Goal: Task Accomplishment & Management: Manage account settings

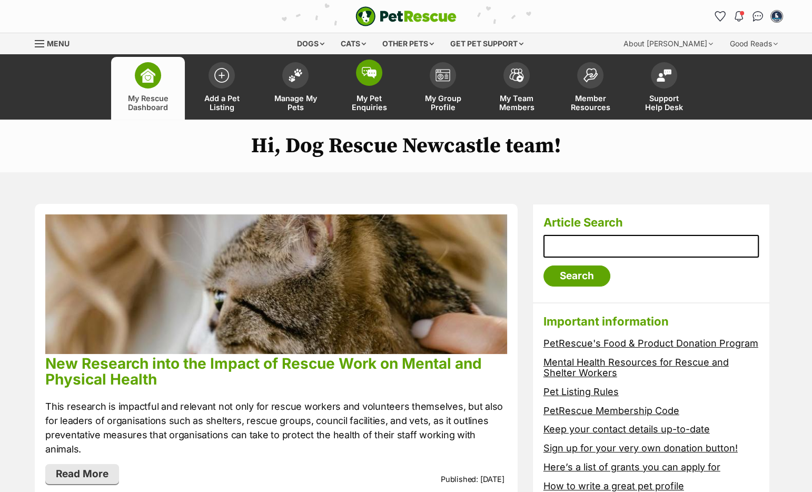
click at [365, 75] on img at bounding box center [369, 73] width 15 height 12
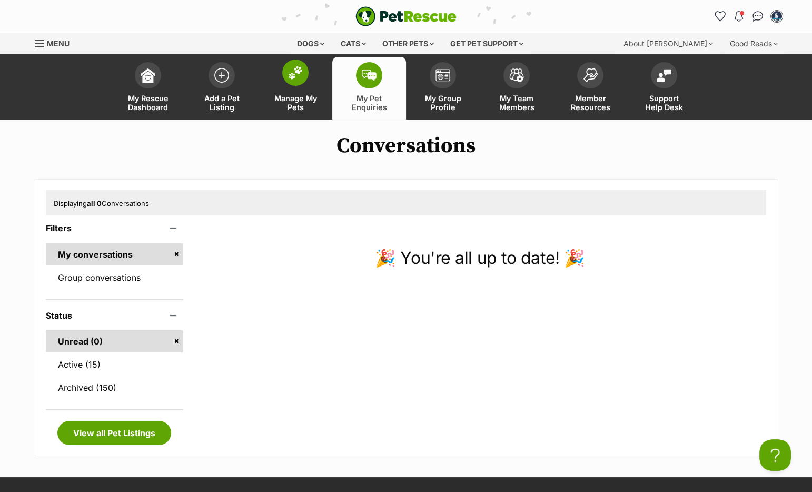
click at [294, 84] on span at bounding box center [295, 72] width 26 height 26
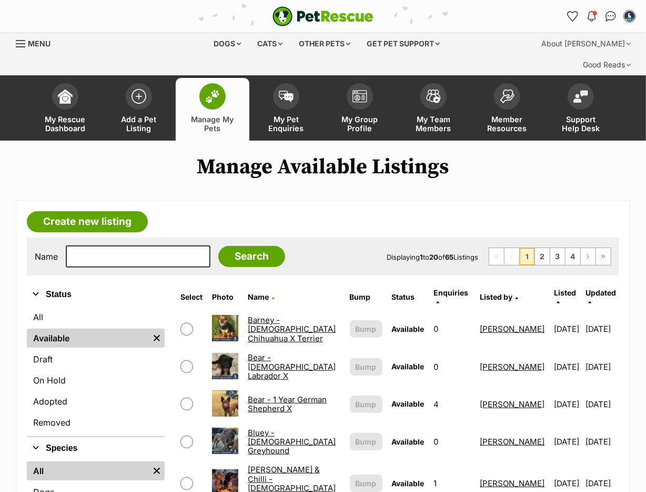
scroll to position [405, 0]
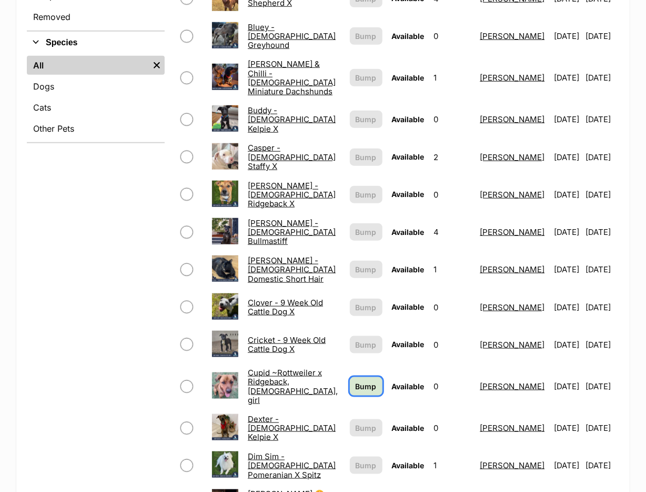
click at [356, 381] on span "Bump" at bounding box center [366, 386] width 21 height 11
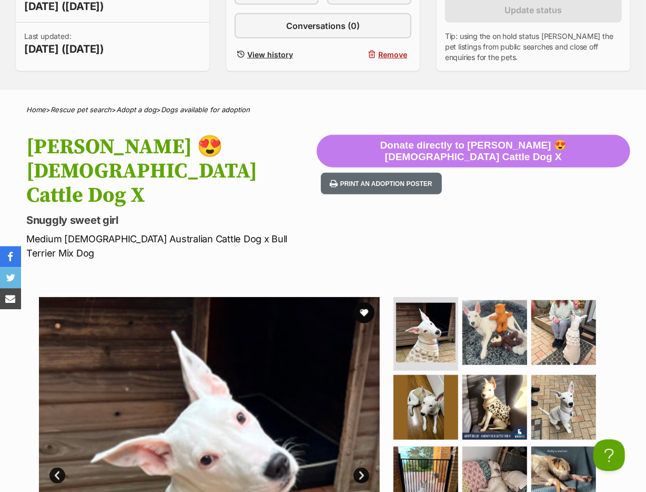
scroll to position [347, 0]
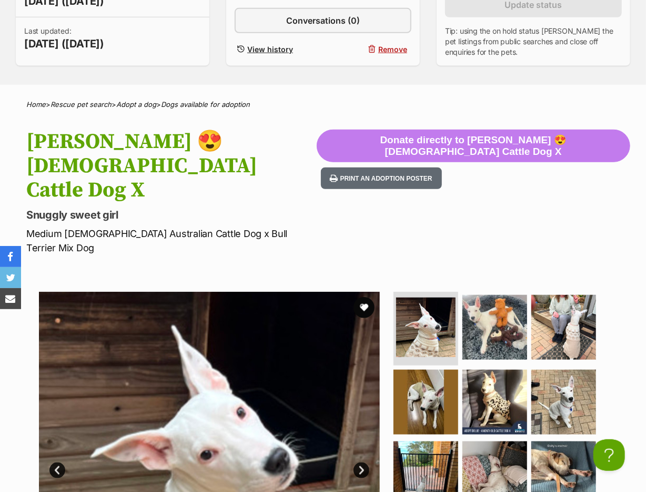
click at [64, 129] on h1 "[PERSON_NAME] 😍 [DEMOGRAPHIC_DATA] Cattle Dog X" at bounding box center [171, 165] width 291 height 73
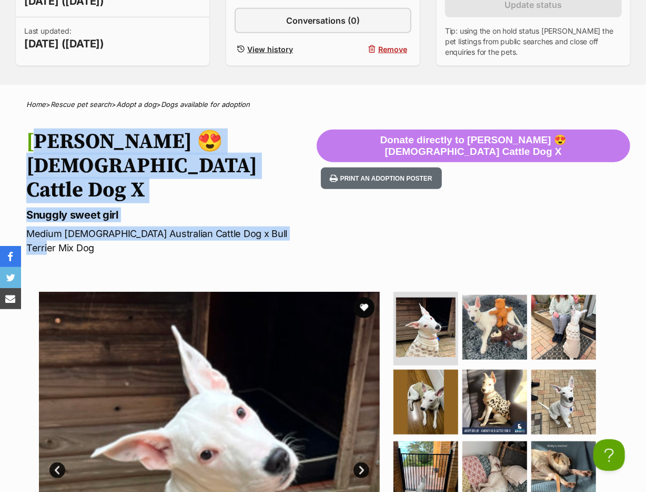
drag, startPoint x: 64, startPoint y: 116, endPoint x: 287, endPoint y: 164, distance: 228.3
click at [287, 164] on hgroup "Dollie 😍 6 Month Old Cattle Dog X Snuggly sweet girl Medium Female Australian C…" at bounding box center [171, 191] width 291 height 125
copy hgroup "Dollie 😍 6 Month Old Cattle Dog X Snuggly sweet girl Medium Female Australian C…"
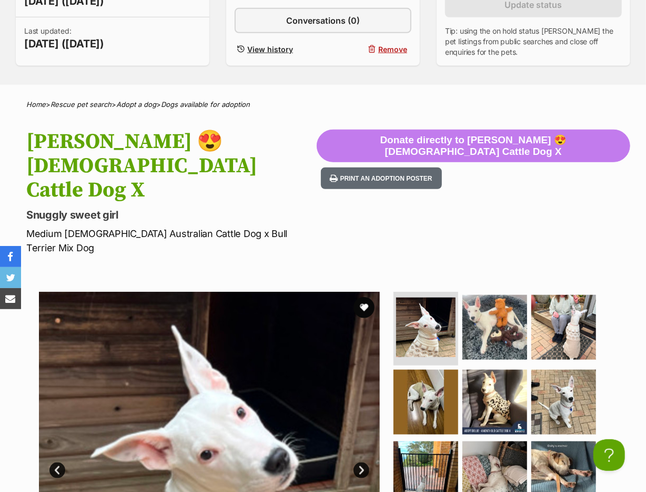
click at [112, 276] on section "Available 1 of 9 images 1 of 9 images 1 of 9 images 1 of 9 images 1 of 9 images…" at bounding box center [323, 454] width 600 height 357
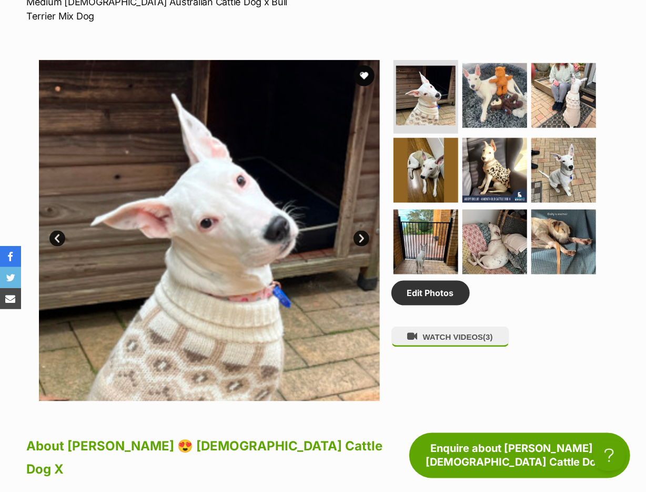
scroll to position [811, 0]
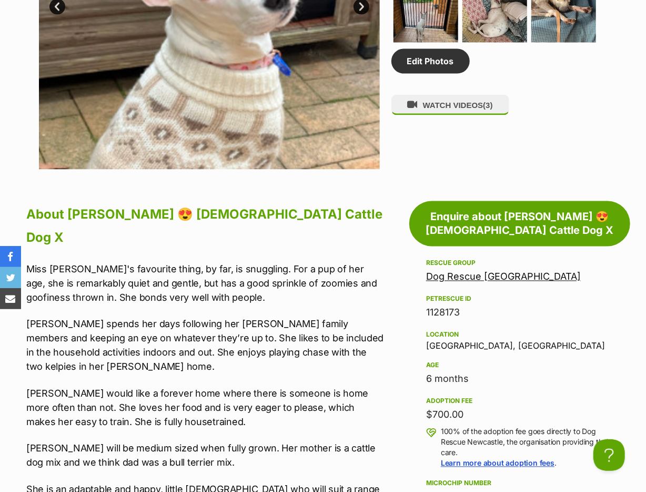
click at [39, 262] on p "Miss Dollie's favourite thing, by far, is snuggling. For a pup of her age, she …" at bounding box center [205, 283] width 358 height 43
click at [40, 262] on p "Miss Dollie's favourite thing, by far, is snuggling. For a pup of her age, she …" at bounding box center [205, 283] width 358 height 43
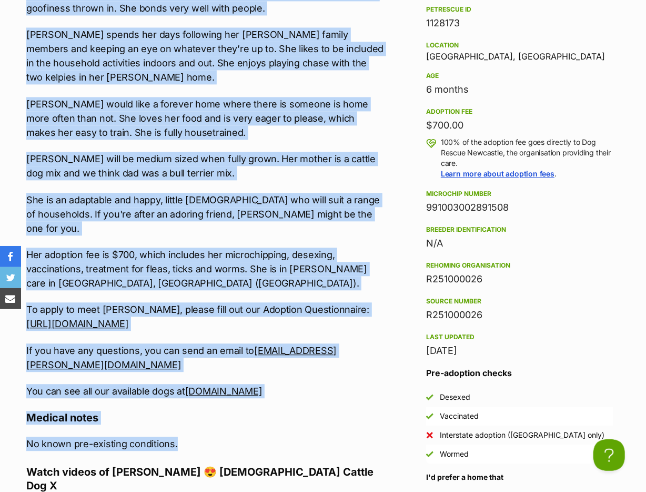
click at [208, 436] on p "No known pre-existing conditions." at bounding box center [205, 443] width 358 height 14
copy div "Miss Dollie's favourite thing, by far, is snuggling. For a pup of her age, she …"
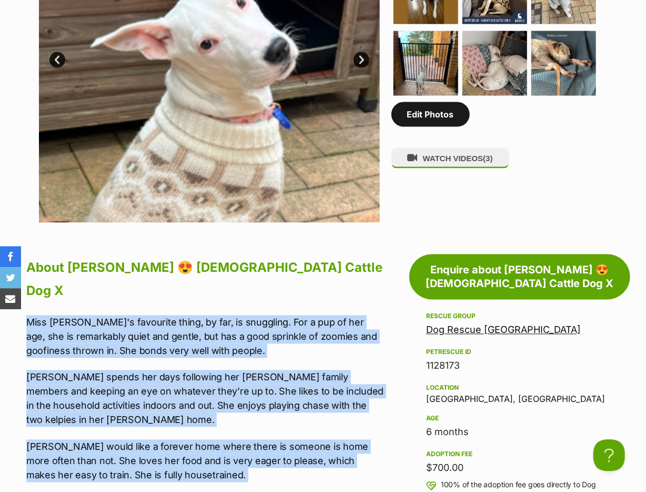
scroll to position [753, 0]
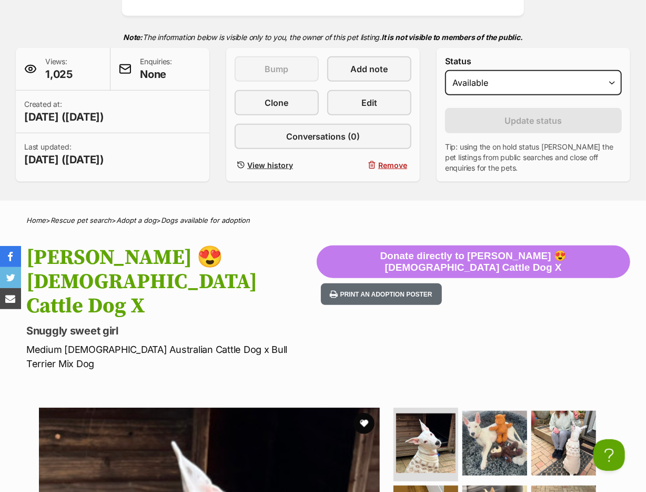
scroll to position [0, 0]
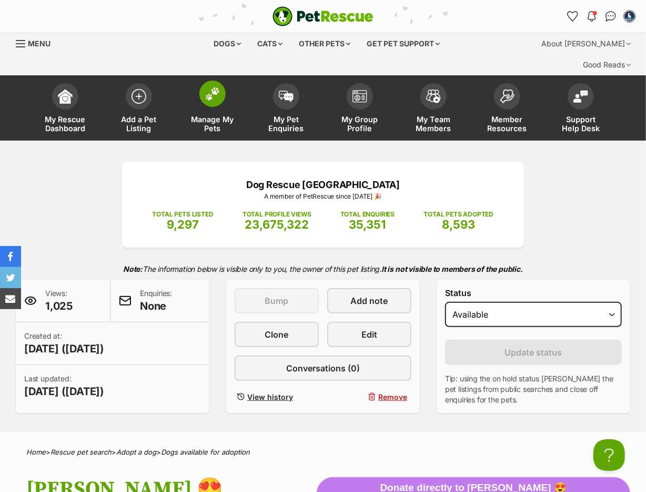
click at [216, 87] on img at bounding box center [212, 94] width 15 height 14
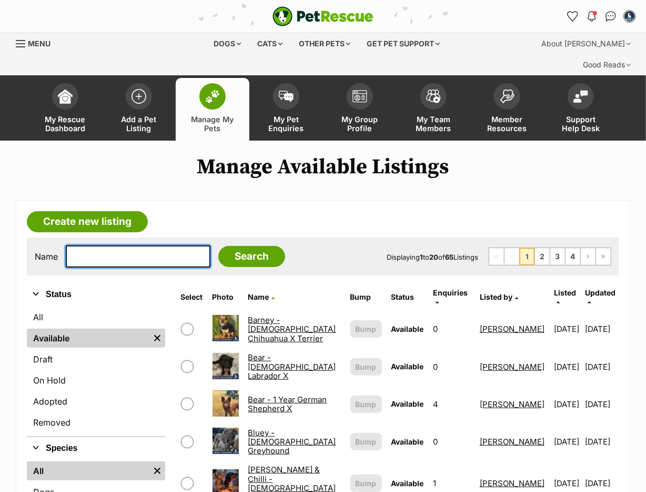
click at [122, 245] on input "text" at bounding box center [138, 256] width 145 height 22
type input "doug"
click at [218, 246] on input "Search" at bounding box center [251, 256] width 67 height 21
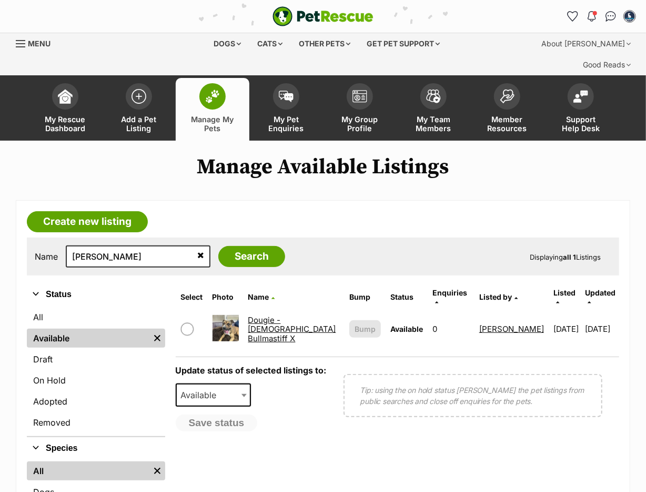
click at [276, 315] on link "Dougie - 2 Year Old Bullmastiff X" at bounding box center [292, 329] width 88 height 28
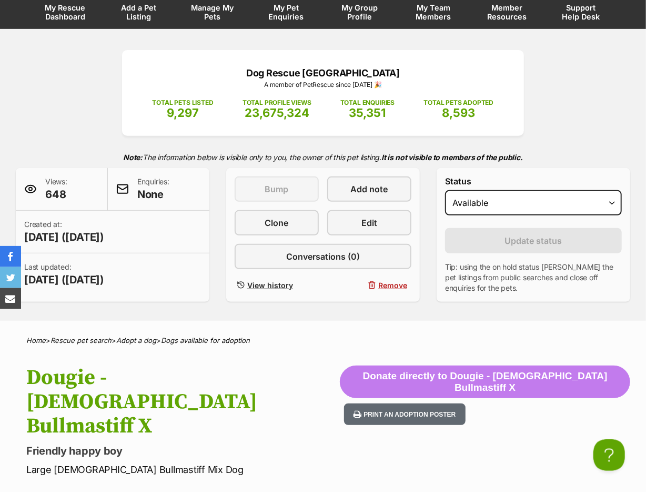
scroll to position [116, 0]
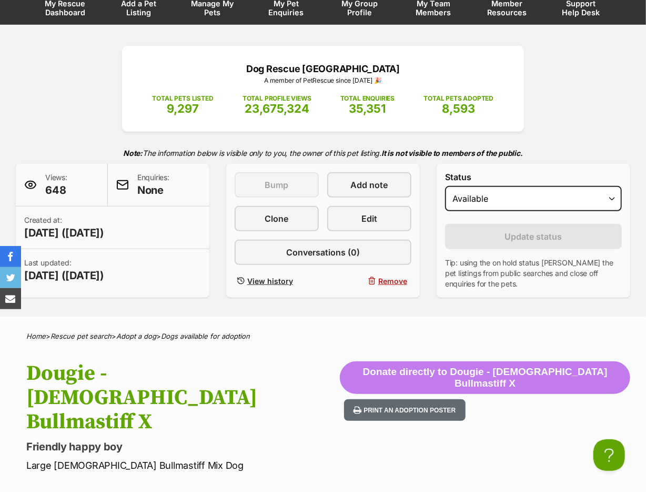
click at [445, 186] on select "Draft Available On hold Adopted" at bounding box center [533, 198] width 177 height 25
select select "on_hold"
click option "On hold" at bounding box center [0, 0] width 0 height 0
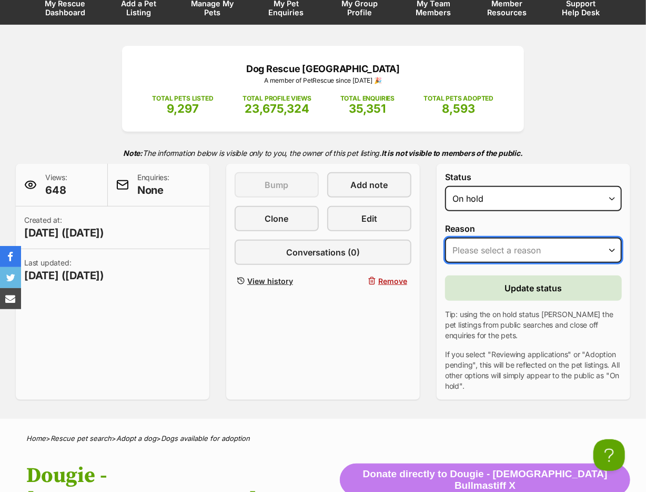
click at [445, 237] on select "Please select a reason Medical reasons Reviewing applications Adoption pending …" at bounding box center [533, 249] width 177 height 25
select select "adoption_pending"
click option "Adoption pending" at bounding box center [0, 0] width 0 height 0
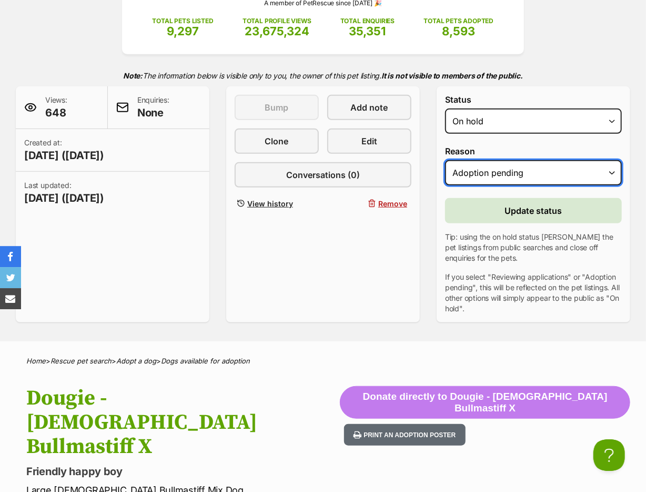
scroll to position [289, 0]
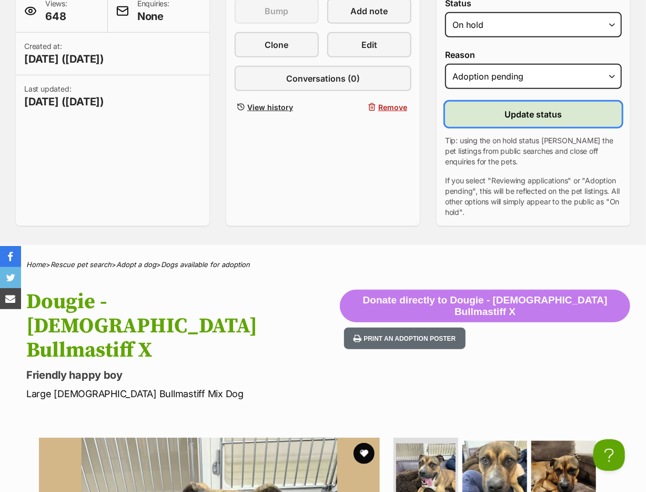
click at [472, 102] on button "Update status" at bounding box center [533, 114] width 177 height 25
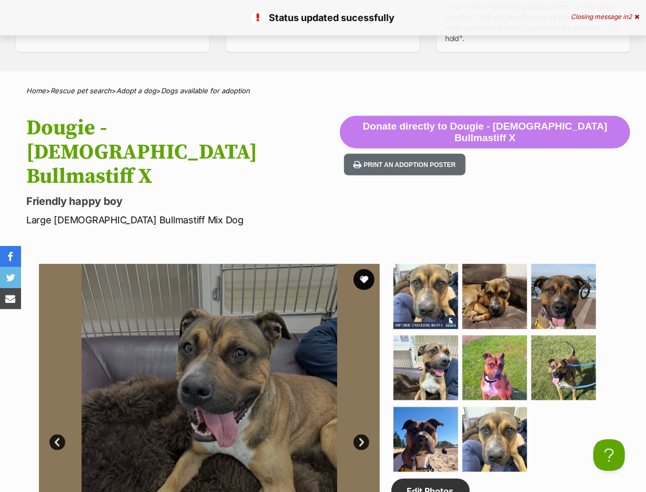
scroll to position [174, 0]
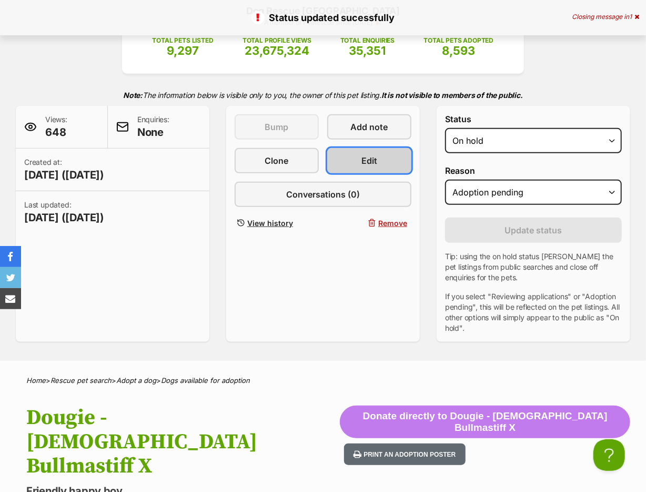
click at [367, 148] on link "Edit" at bounding box center [369, 160] width 84 height 25
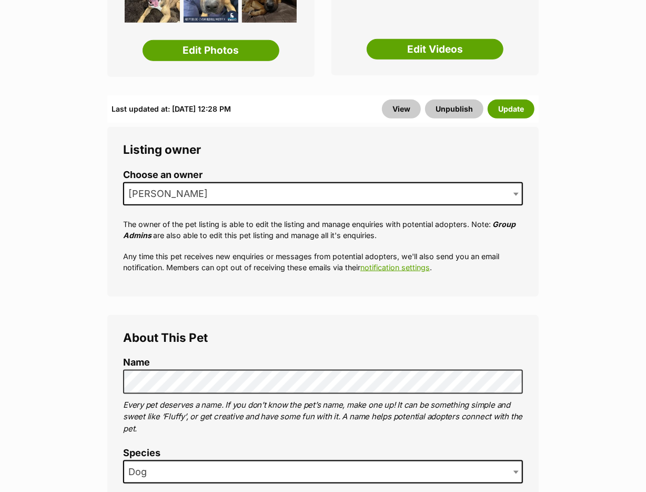
scroll to position [405, 0]
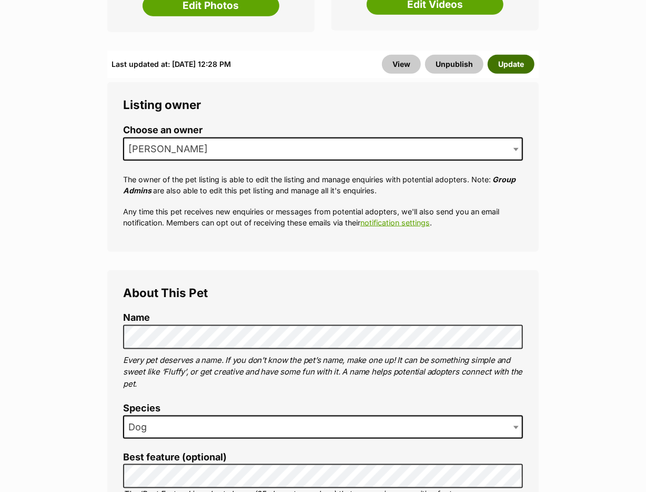
click at [511, 55] on button "Update" at bounding box center [511, 64] width 47 height 19
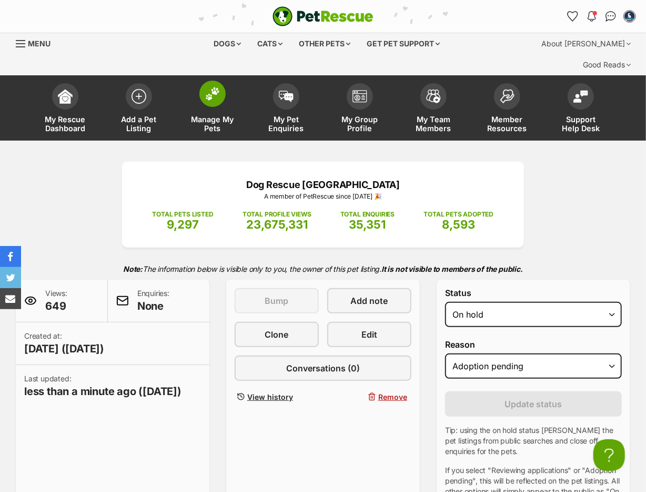
click at [213, 81] on span at bounding box center [212, 94] width 26 height 26
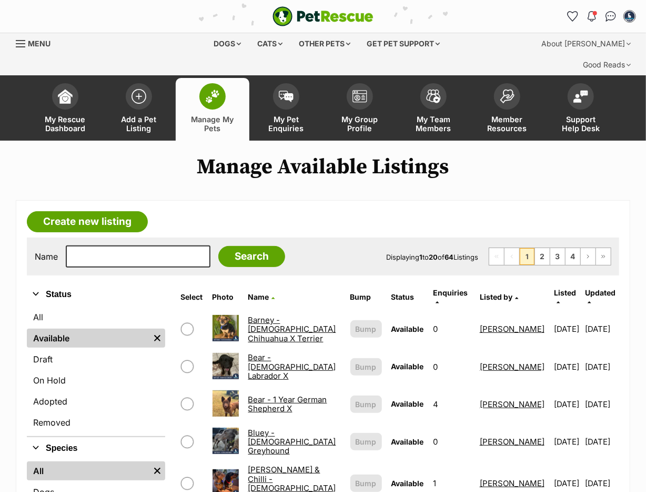
click at [143, 245] on input "text" at bounding box center [138, 256] width 145 height 22
type input "doll"
click at [218, 246] on input "Search" at bounding box center [251, 256] width 67 height 21
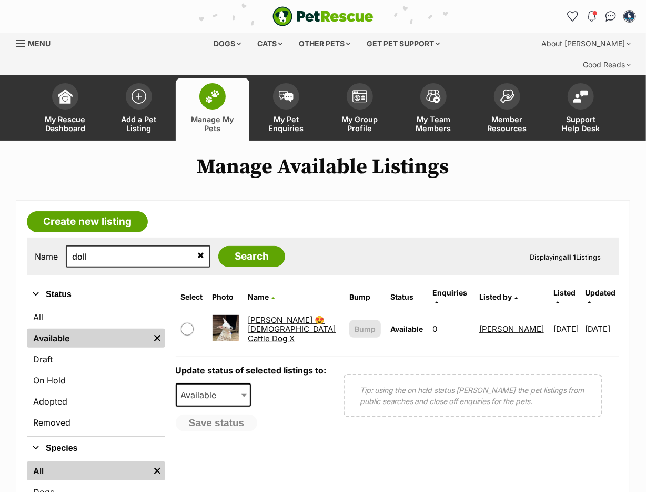
click at [281, 315] on link "[PERSON_NAME] 😍 [DEMOGRAPHIC_DATA] Cattle Dog X" at bounding box center [292, 329] width 88 height 28
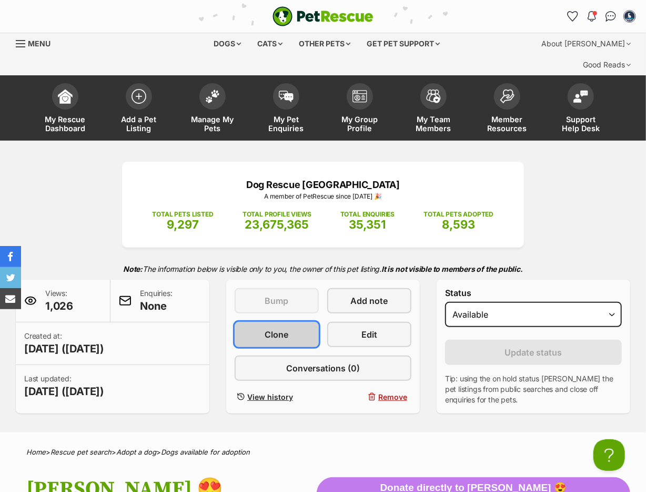
click at [277, 328] on span "Clone" at bounding box center [277, 334] width 24 height 13
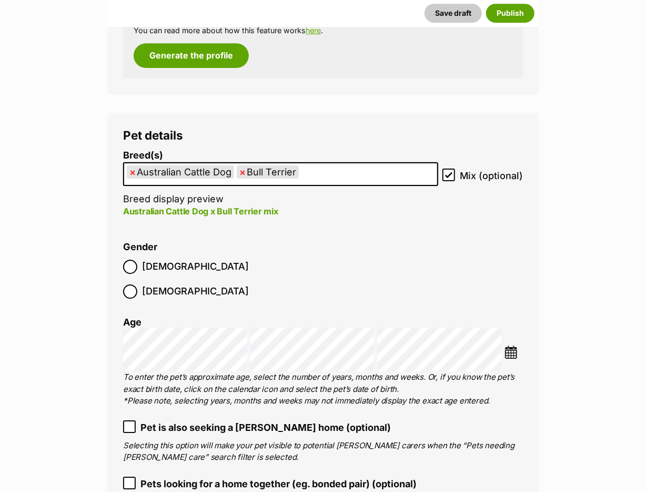
scroll to position [1652, 0]
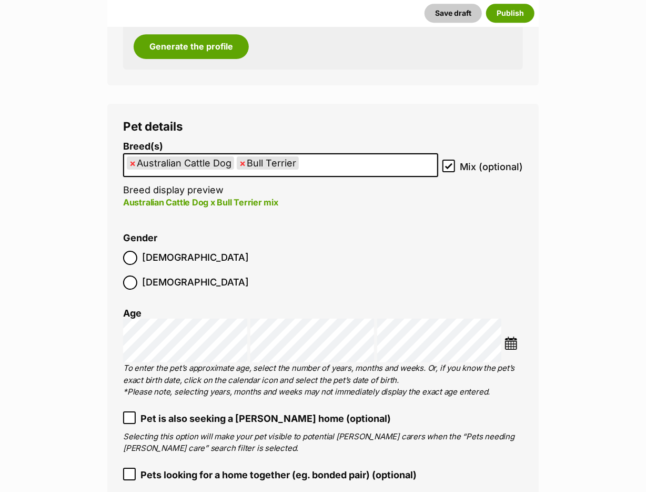
click at [508, 336] on img at bounding box center [511, 342] width 13 height 13
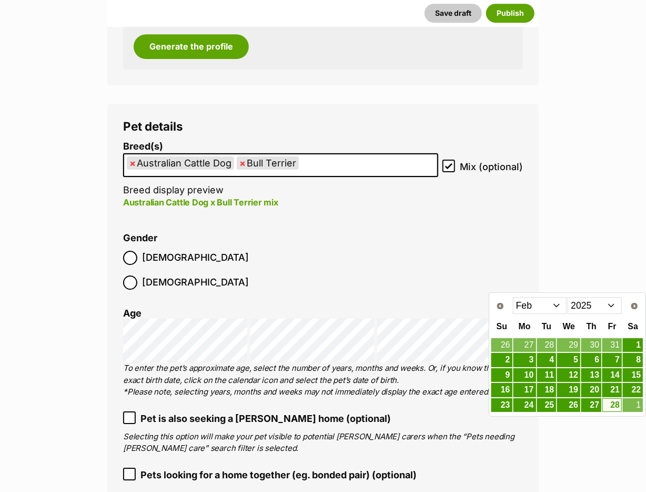
click at [507, 241] on li "Gender Male Female" at bounding box center [323, 264] width 400 height 62
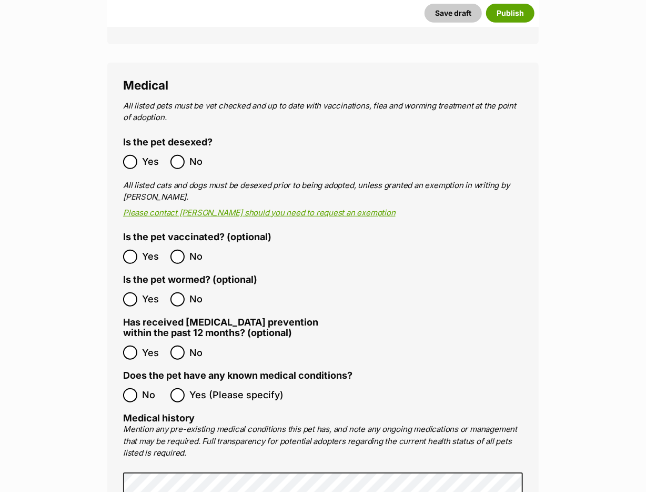
scroll to position [2173, 0]
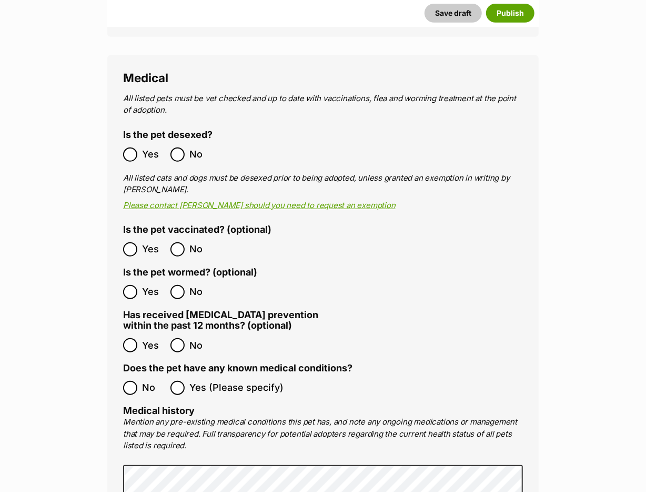
click at [64, 280] on main "New listing Listing owner Choose an owner Sue Barker The owner of the pet listi…" at bounding box center [323, 318] width 646 height 4674
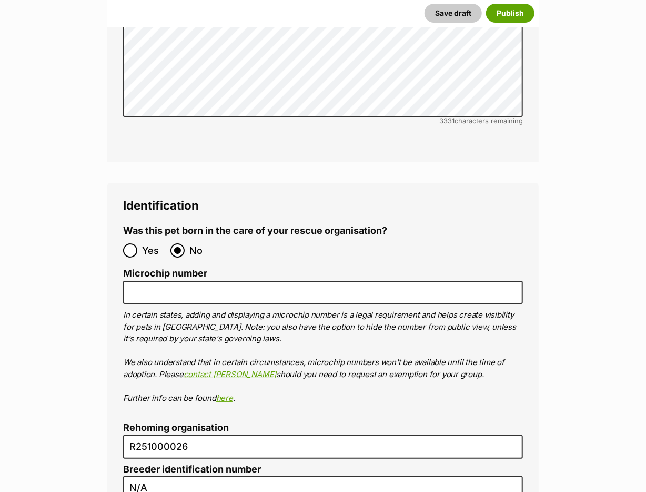
scroll to position [3737, 0]
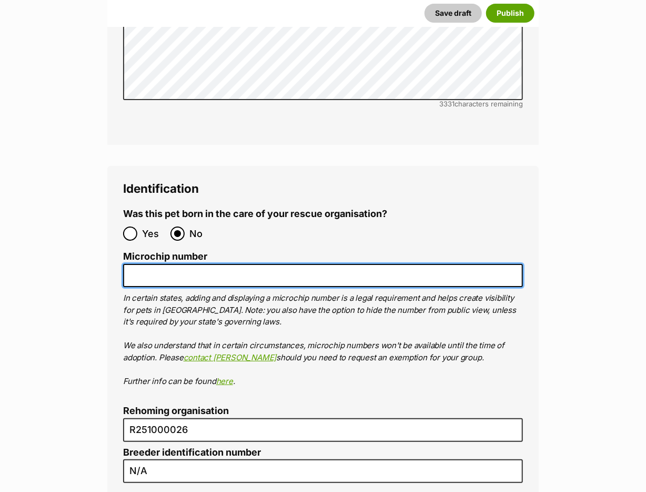
click at [165, 264] on input "Microchip number" at bounding box center [323, 276] width 400 height 24
paste input "991003002891508"
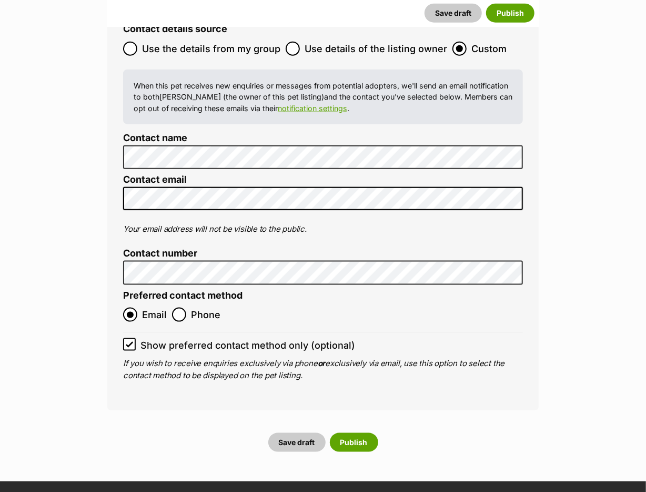
scroll to position [4374, 0]
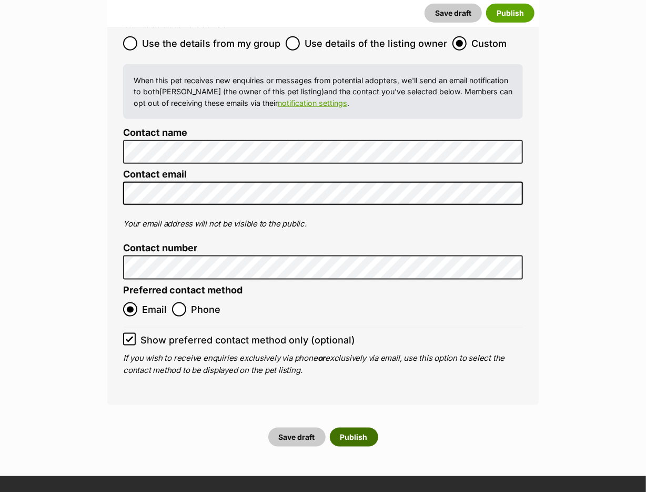
type input "991003002891508"
click at [344, 427] on button "Publish" at bounding box center [354, 436] width 48 height 19
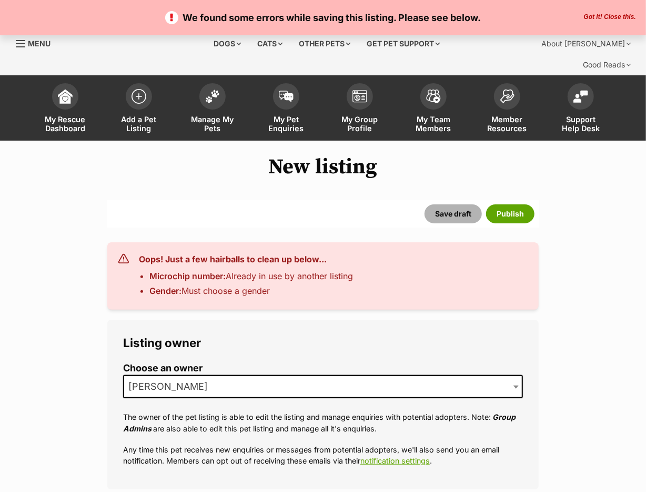
click at [461, 204] on button "Save draft" at bounding box center [453, 213] width 57 height 19
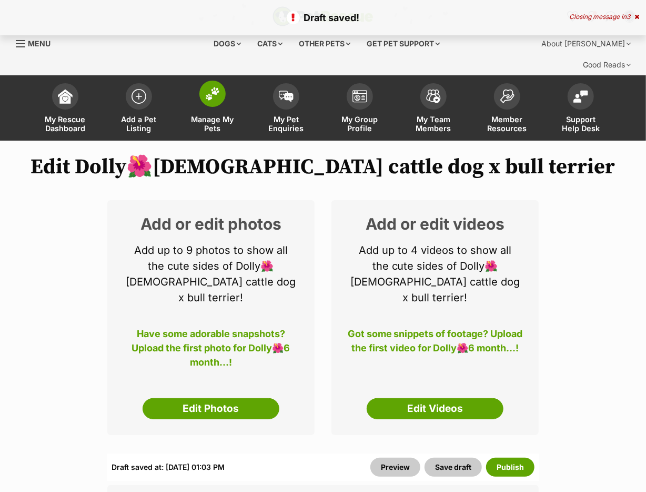
click at [209, 87] on link "Manage My Pets" at bounding box center [213, 109] width 74 height 63
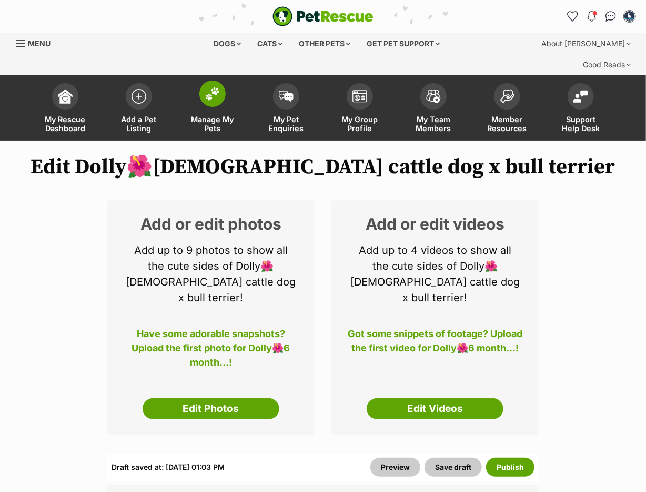
click at [209, 87] on img at bounding box center [212, 94] width 15 height 14
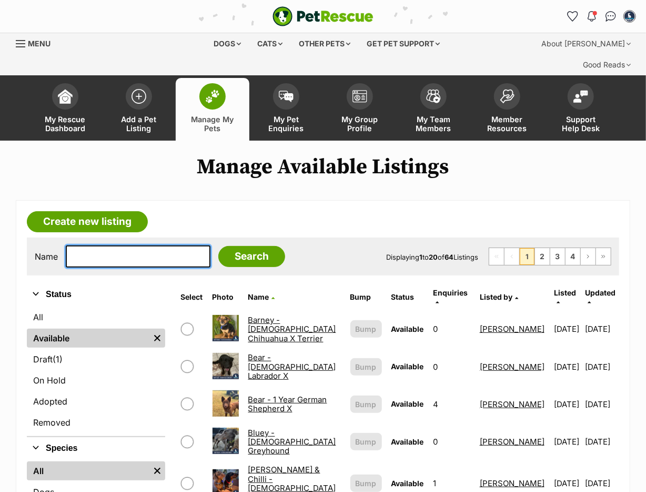
click at [117, 245] on input "text" at bounding box center [138, 256] width 145 height 22
type input "doll"
click at [218, 246] on input "Search" at bounding box center [251, 256] width 67 height 21
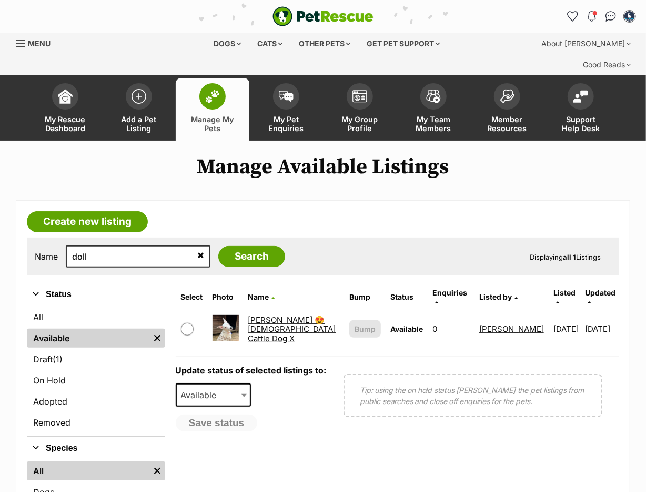
click at [261, 315] on link "[PERSON_NAME] 😍 [DEMOGRAPHIC_DATA] Cattle Dog X" at bounding box center [292, 329] width 88 height 28
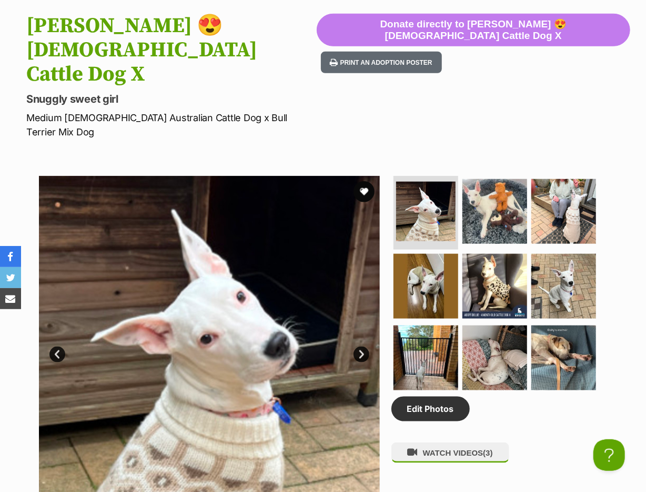
click at [605, 52] on form "Print an adoption poster" at bounding box center [474, 63] width 314 height 22
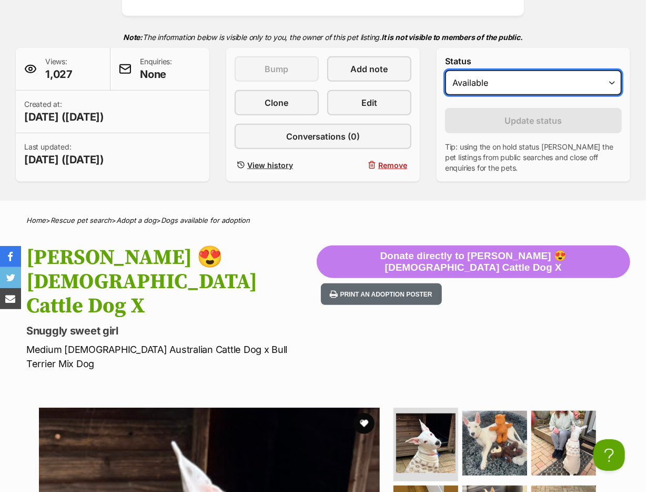
click at [445, 70] on select "Draft Available On hold Adopted" at bounding box center [533, 82] width 177 height 25
click at [505, 70] on select "Draft Available On hold Adopted" at bounding box center [533, 82] width 177 height 25
click at [445, 70] on select "Draft Available On hold Adopted" at bounding box center [533, 82] width 177 height 25
click at [504, 70] on select "Draft Available On hold Adopted" at bounding box center [533, 82] width 177 height 25
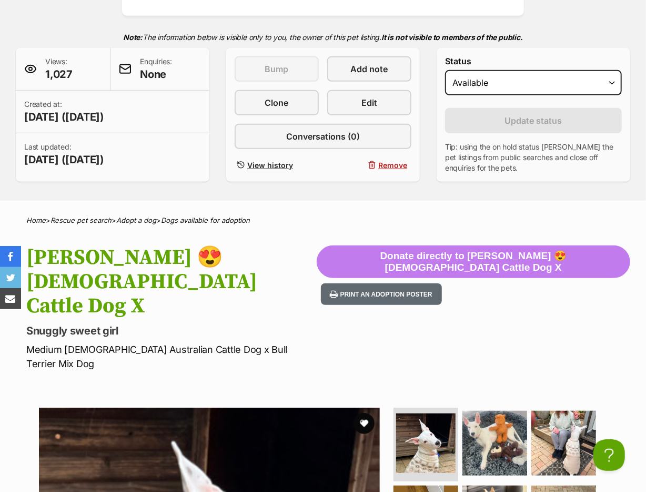
scroll to position [0, 0]
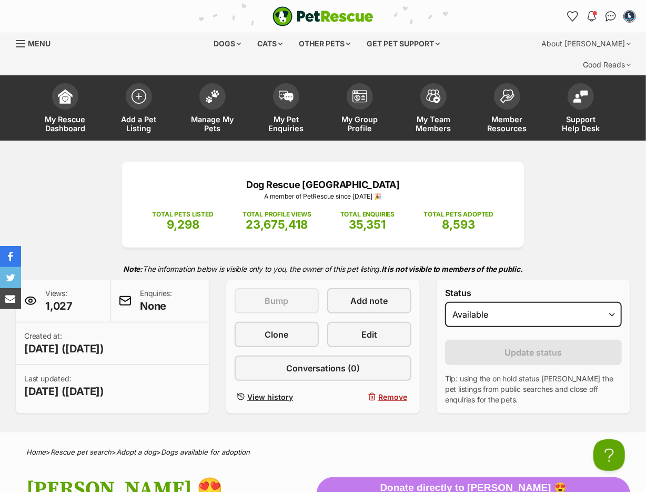
click at [626, 192] on div "Dog Rescue Newcastle A member of PetRescue since 2012 🎉 TOTAL PETS LISTED 9,298…" at bounding box center [323, 288] width 646 height 252
click at [217, 87] on img at bounding box center [212, 94] width 15 height 14
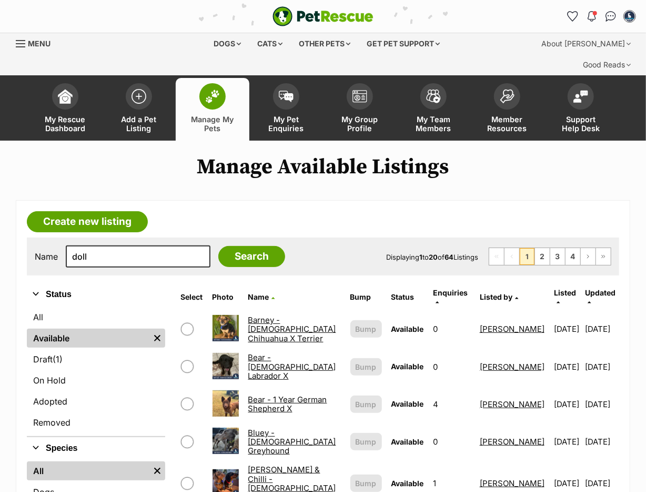
type input "doll"
click at [218, 246] on input "Search" at bounding box center [251, 256] width 67 height 21
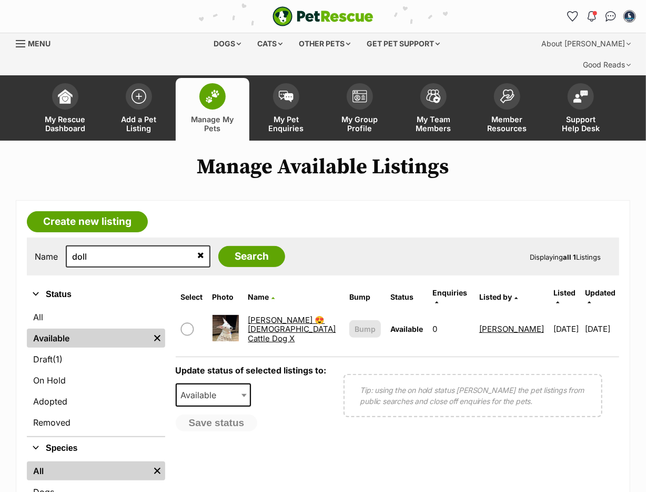
click at [183, 323] on input "checkbox" at bounding box center [187, 329] width 13 height 13
checkbox input "true"
click at [241, 383] on span at bounding box center [245, 394] width 11 height 23
select select "removed"
click at [231, 414] on button "Save status" at bounding box center [217, 423] width 83 height 18
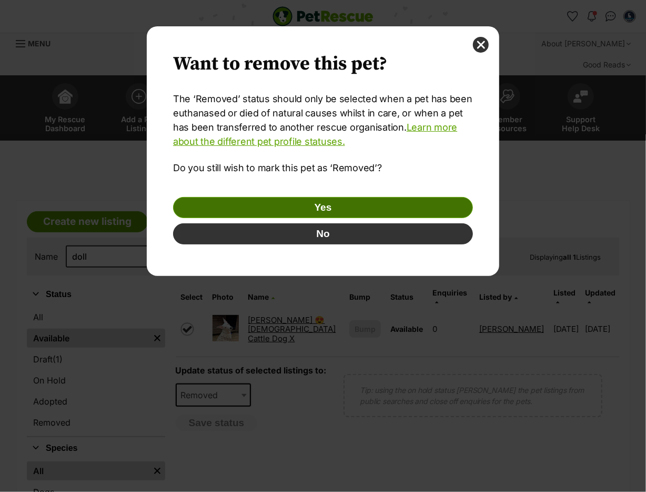
click at [276, 212] on button "Yes" at bounding box center [323, 207] width 300 height 21
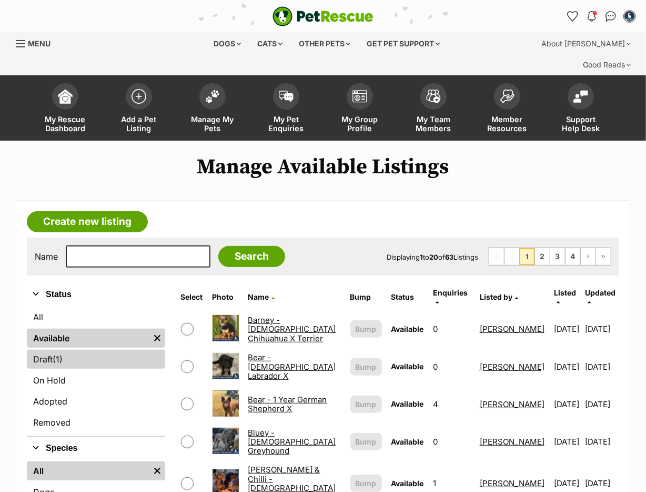
click at [100, 350] on link "Draft (1) Items" at bounding box center [96, 359] width 138 height 19
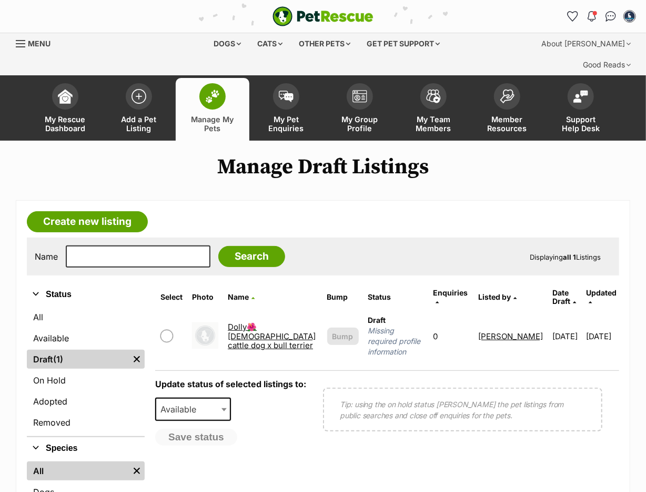
click at [248, 322] on link "Dolly🌺[DEMOGRAPHIC_DATA] cattle dog x bull terrier" at bounding box center [272, 336] width 88 height 28
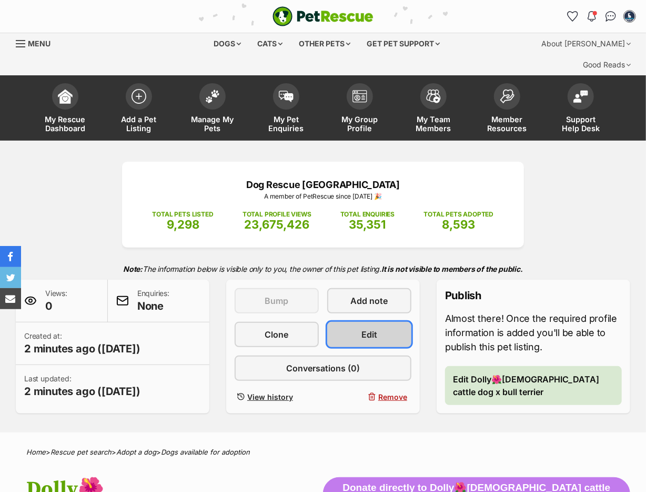
click at [365, 328] on span "Edit" at bounding box center [370, 334] width 16 height 13
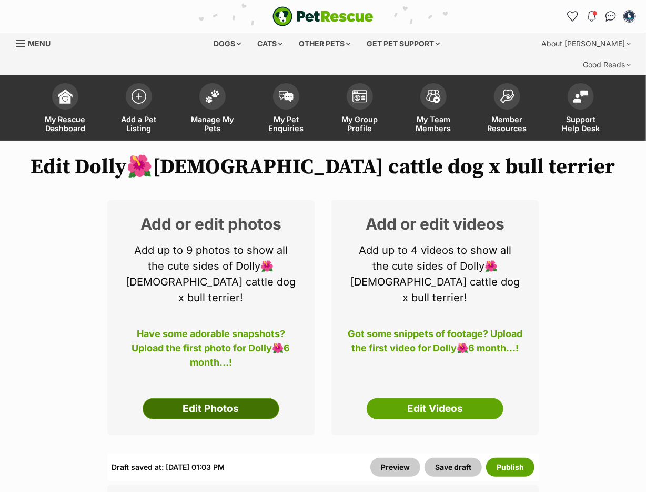
click at [248, 398] on link "Edit Photos" at bounding box center [211, 408] width 137 height 21
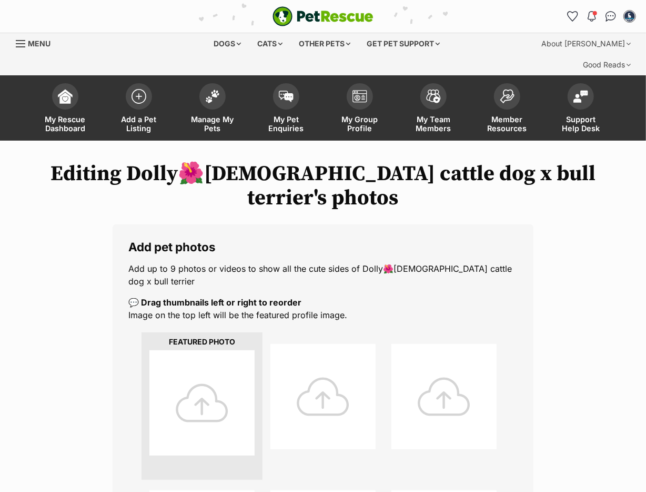
click at [198, 350] on div at bounding box center [201, 402] width 105 height 105
click at [199, 350] on div at bounding box center [201, 402] width 105 height 105
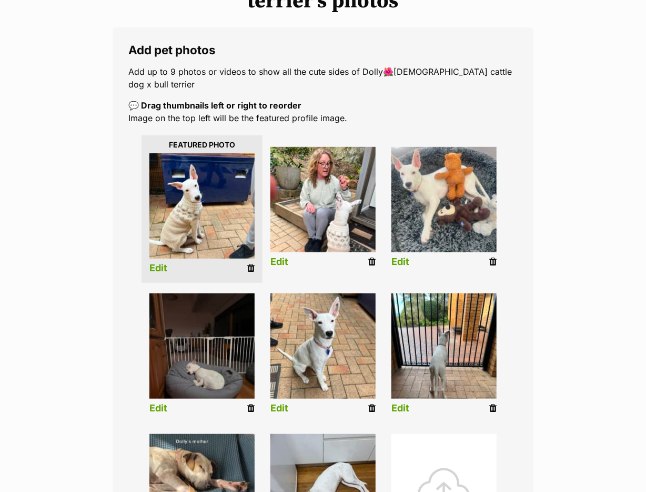
scroll to position [289, 0]
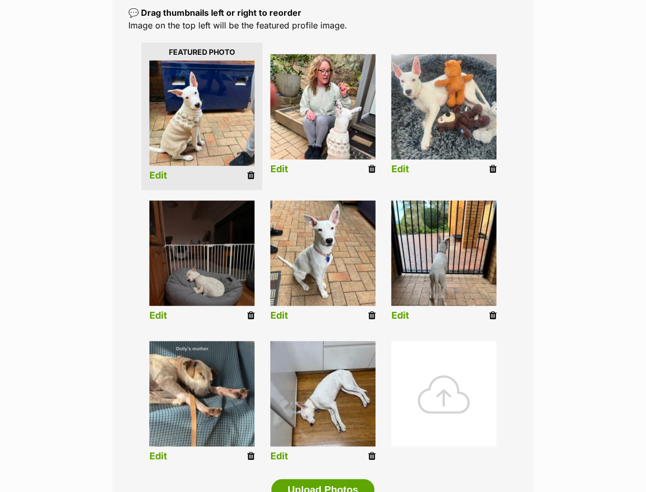
click at [448, 355] on div at bounding box center [444, 393] width 105 height 105
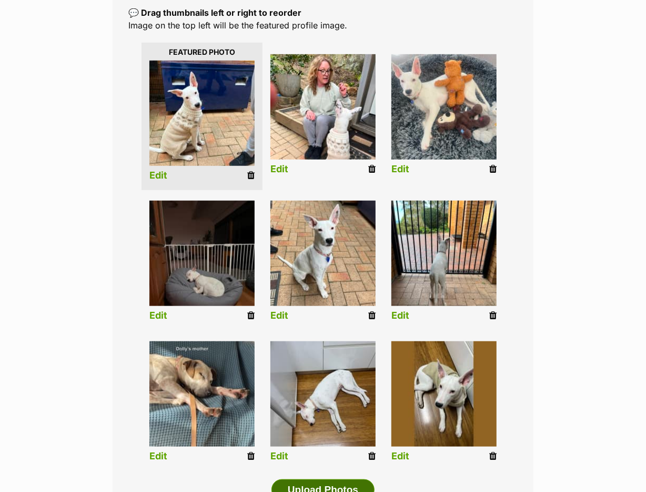
click at [322, 479] on button "Upload Photos" at bounding box center [323, 489] width 103 height 21
click at [161, 170] on link "Edit" at bounding box center [158, 175] width 18 height 11
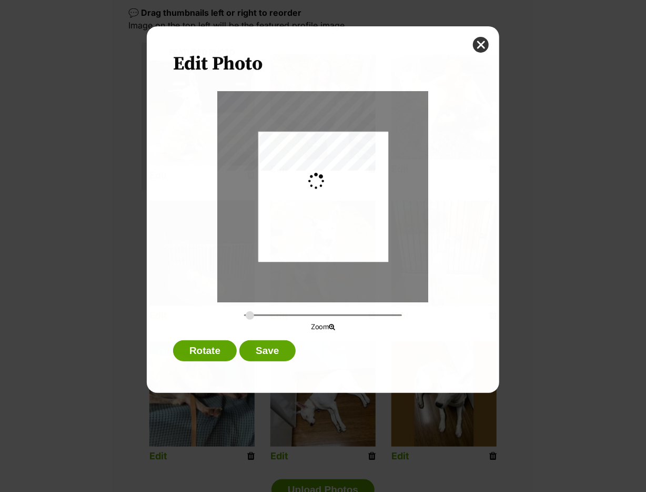
scroll to position [0, 0]
drag, startPoint x: 360, startPoint y: 190, endPoint x: 385, endPoint y: 188, distance: 25.4
click at [385, 188] on div "Dialog Window - Close (Press escape to close)" at bounding box center [344, 197] width 173 height 130
click at [367, 225] on div "Dialog Window - Close (Press escape to close)" at bounding box center [344, 197] width 173 height 130
drag, startPoint x: 251, startPoint y: 318, endPoint x: 264, endPoint y: 319, distance: 13.7
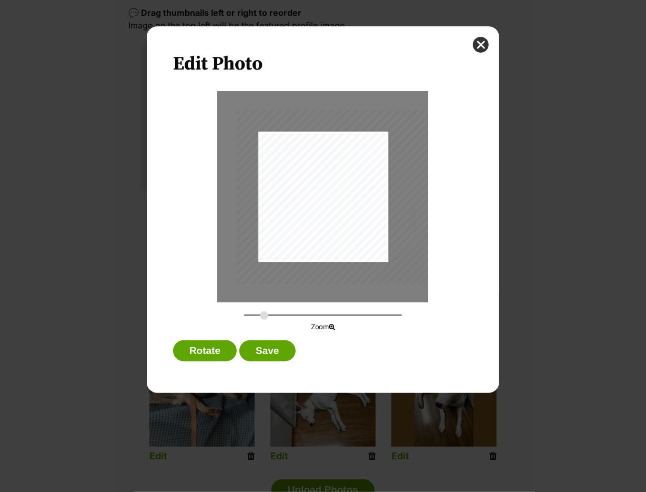
type input "0.4864"
click at [264, 319] on input "Dialog Window - Close (Press escape to close)" at bounding box center [323, 315] width 158 height 10
drag, startPoint x: 340, startPoint y: 171, endPoint x: 341, endPoint y: 190, distance: 19.0
click at [341, 190] on div "Dialog Window - Close (Press escape to close)" at bounding box center [353, 215] width 231 height 173
click at [266, 357] on button "Save" at bounding box center [267, 350] width 56 height 21
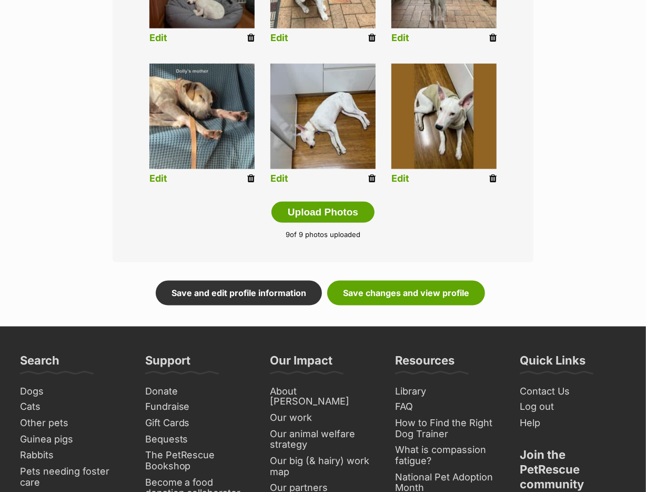
scroll to position [579, 0]
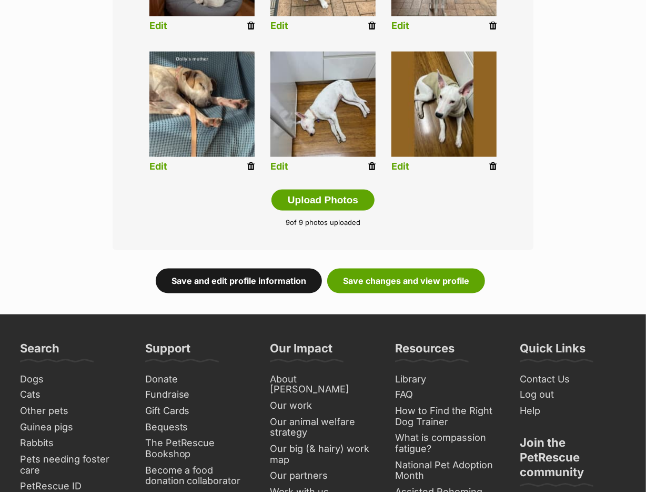
click at [280, 268] on link "Save and edit profile information" at bounding box center [239, 280] width 166 height 24
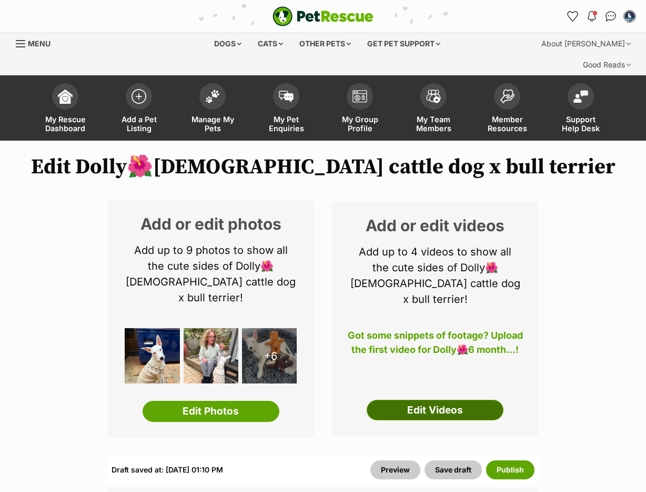
scroll to position [116, 0]
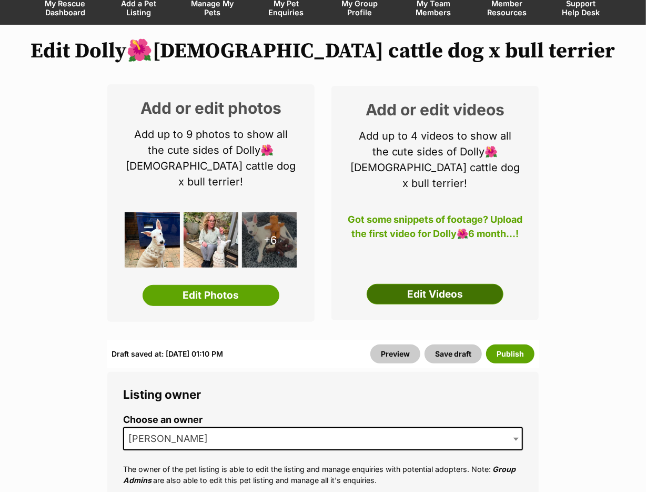
click at [453, 284] on link "Edit Videos" at bounding box center [435, 294] width 137 height 21
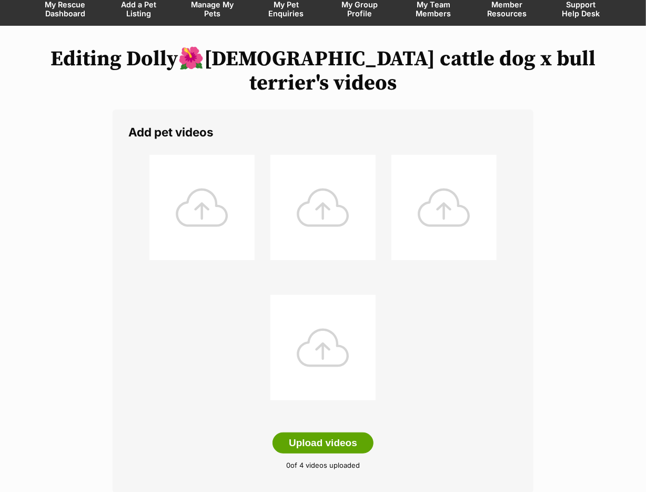
scroll to position [116, 0]
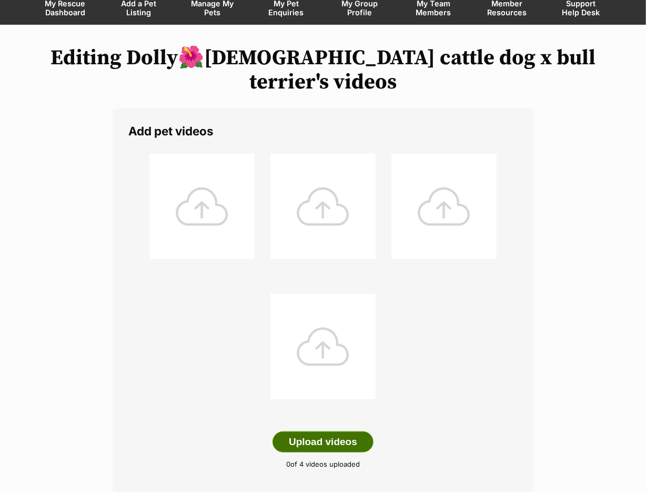
click at [322, 431] on button "Upload videos" at bounding box center [323, 441] width 101 height 21
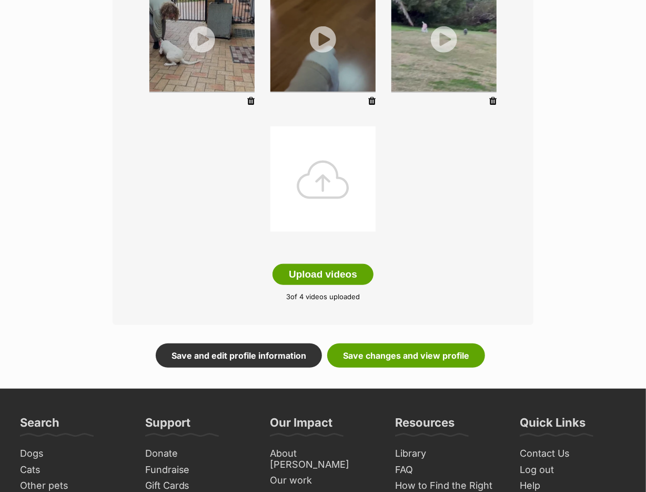
scroll to position [289, 0]
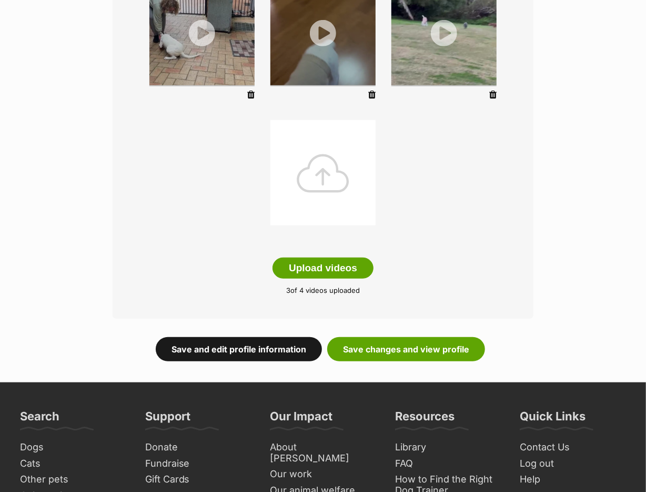
click at [257, 337] on link "Save and edit profile information" at bounding box center [239, 349] width 166 height 24
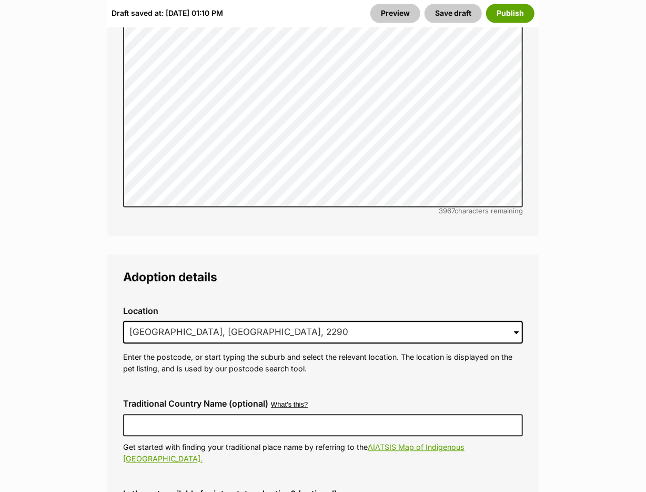
scroll to position [3127, 0]
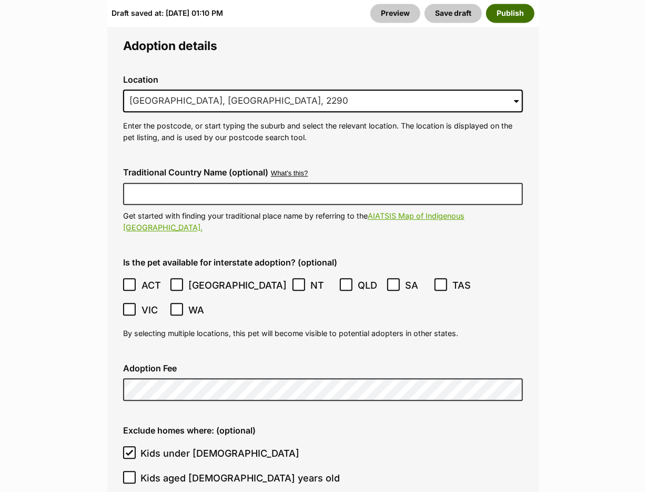
click at [504, 13] on button "Publish" at bounding box center [510, 13] width 48 height 19
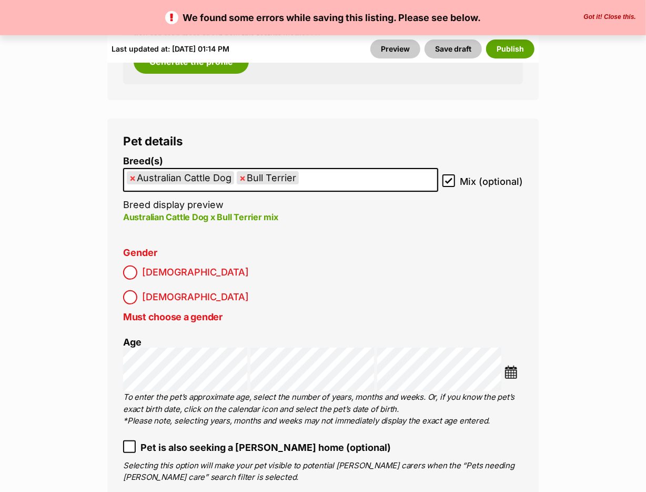
scroll to position [1969, 0]
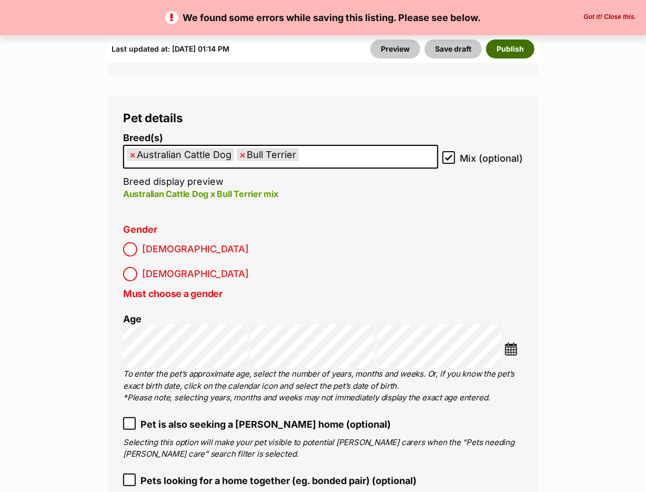
click at [504, 52] on button "Publish" at bounding box center [510, 48] width 48 height 19
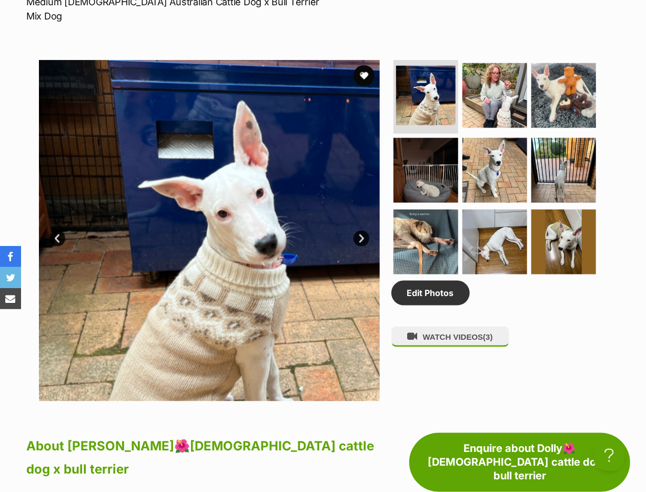
scroll to position [116, 0]
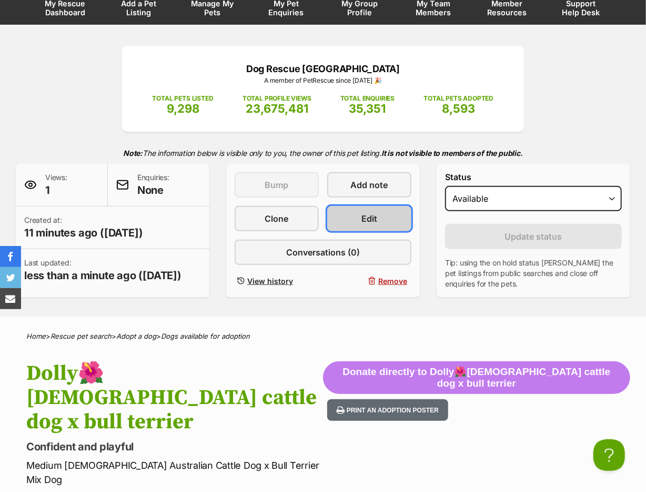
click at [348, 208] on link "Edit" at bounding box center [369, 218] width 84 height 25
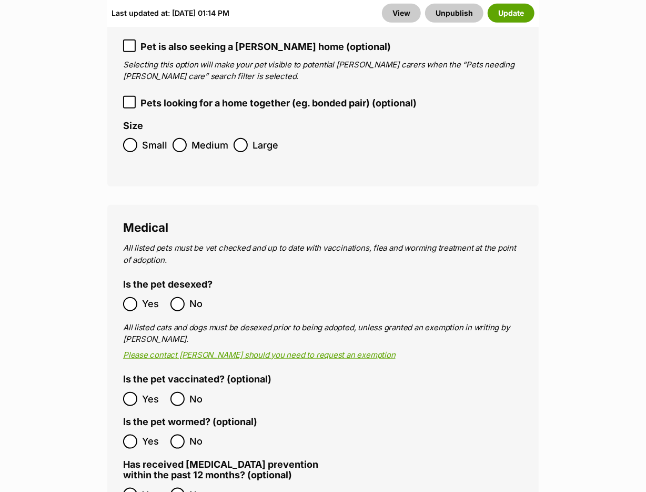
scroll to position [1969, 0]
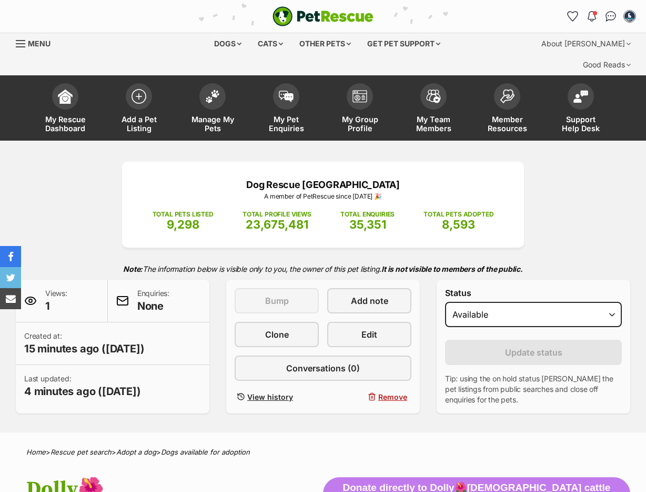
scroll to position [254, 0]
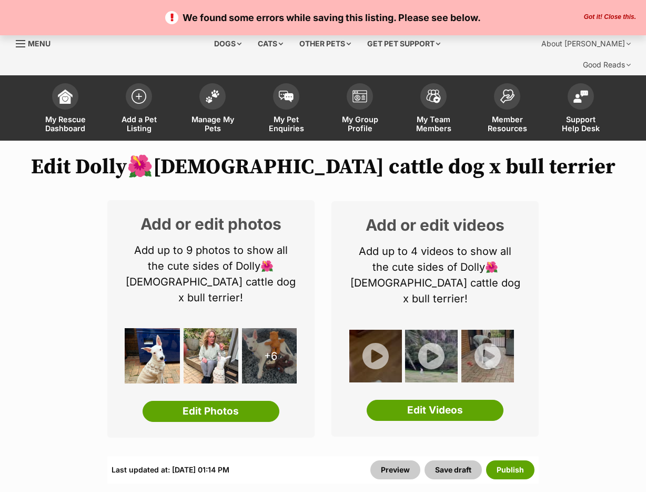
scroll to position [2012, 0]
